Goal: Navigation & Orientation: Go to known website

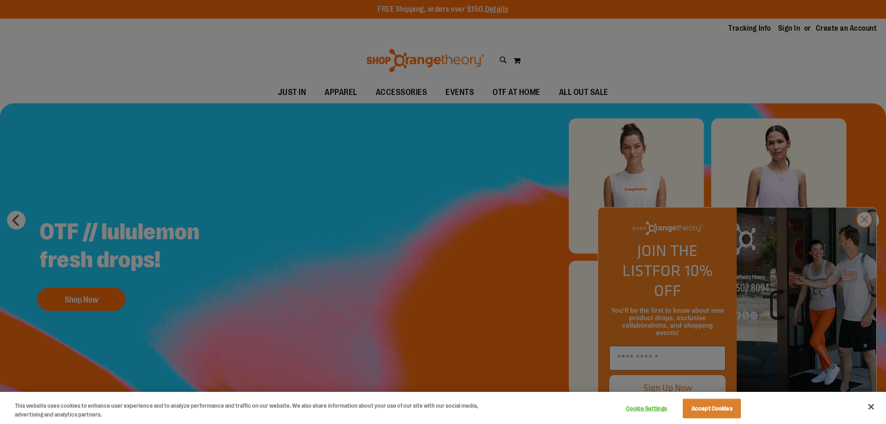
click at [793, 294] on div at bounding box center [443, 212] width 886 height 424
click at [860, 241] on div at bounding box center [443, 212] width 886 height 424
click at [859, 261] on div at bounding box center [443, 212] width 886 height 424
click at [869, 239] on div at bounding box center [443, 212] width 886 height 424
click at [866, 239] on div at bounding box center [443, 212] width 886 height 424
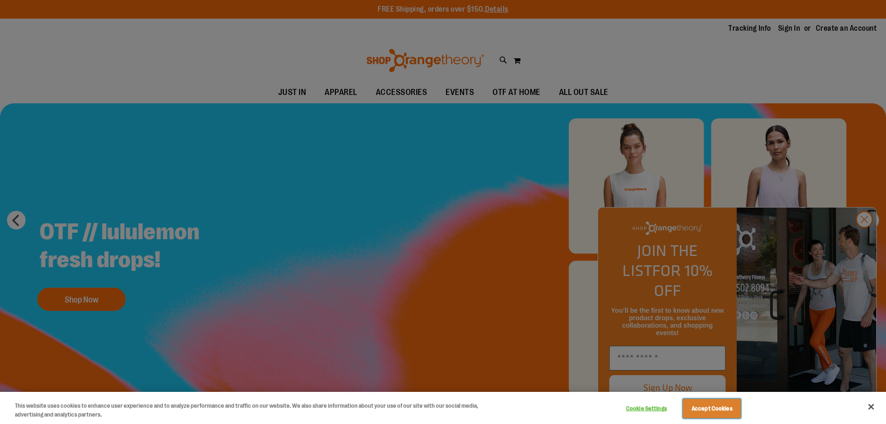
click at [729, 405] on button "Accept Cookies" at bounding box center [712, 409] width 58 height 20
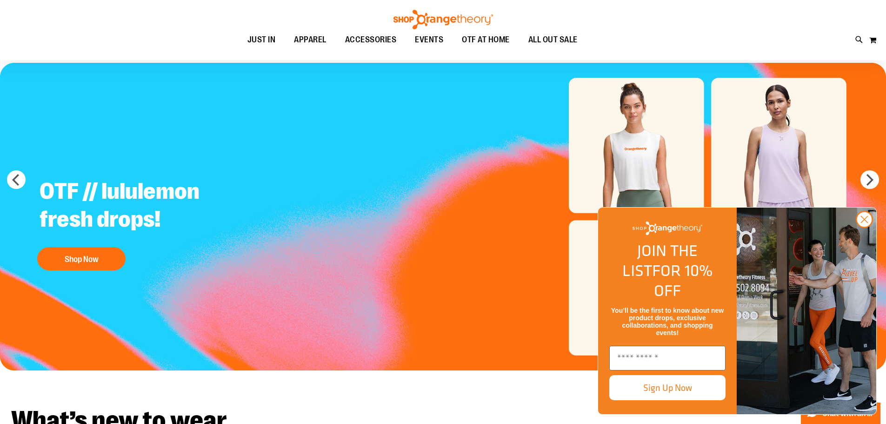
scroll to position [93, 0]
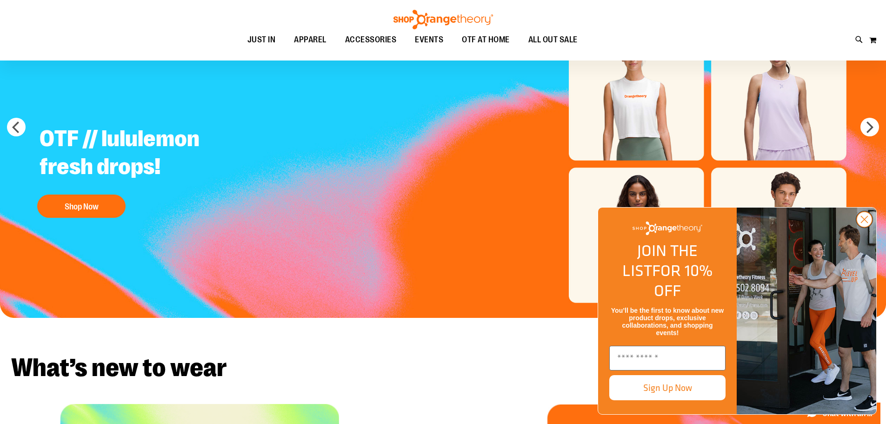
click at [868, 227] on circle "Close dialog" at bounding box center [864, 219] width 15 height 15
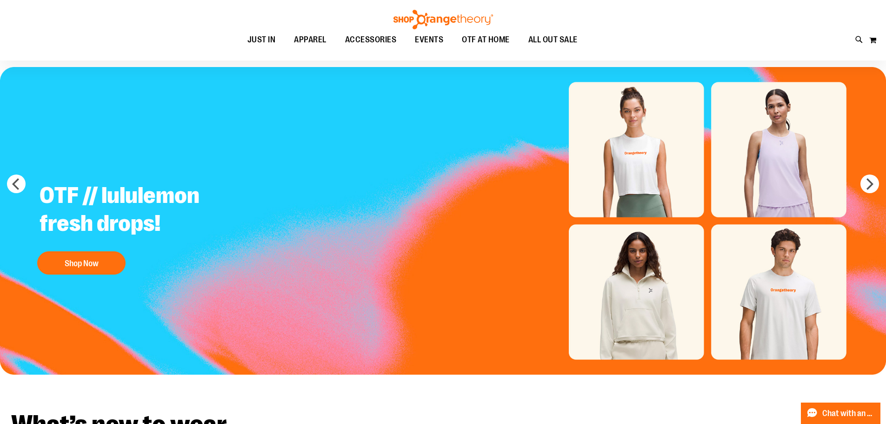
scroll to position [0, 0]
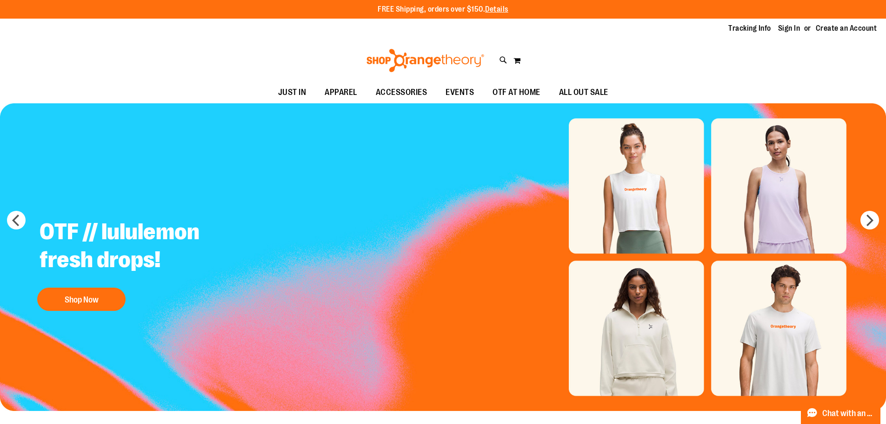
click at [409, 65] on img at bounding box center [425, 60] width 121 height 23
